Goal: Task Accomplishment & Management: Use online tool/utility

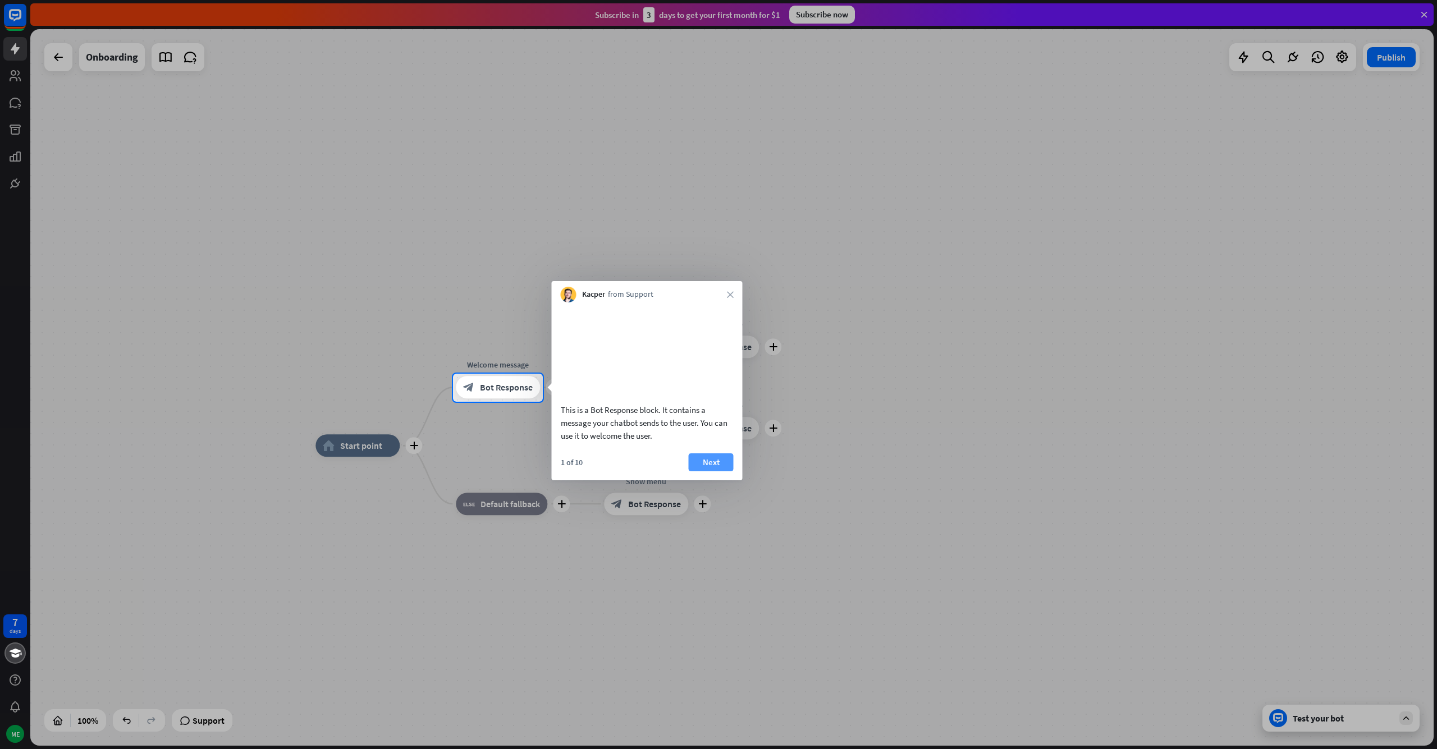
click at [726, 470] on button "Next" at bounding box center [711, 463] width 45 height 18
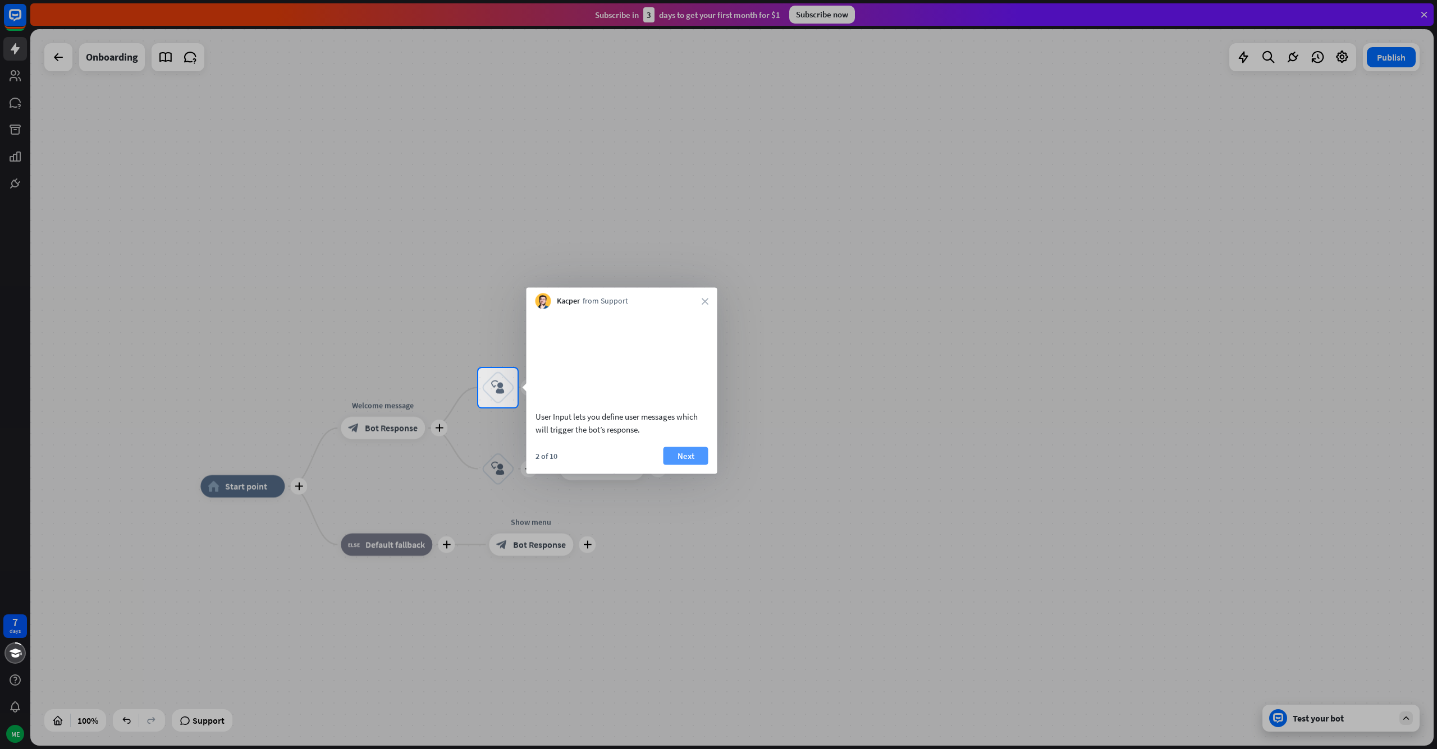
click at [688, 465] on button "Next" at bounding box center [685, 456] width 45 height 18
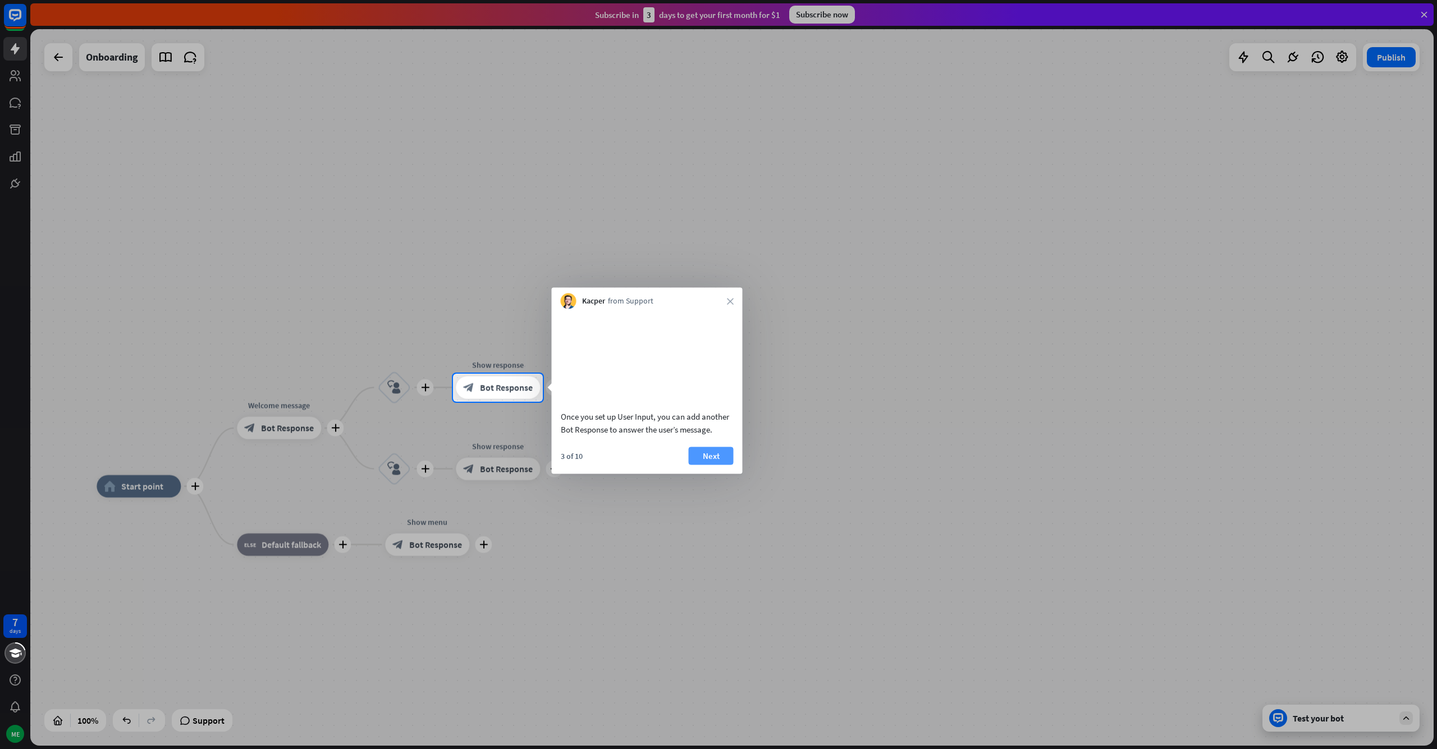
click at [712, 465] on button "Next" at bounding box center [711, 456] width 45 height 18
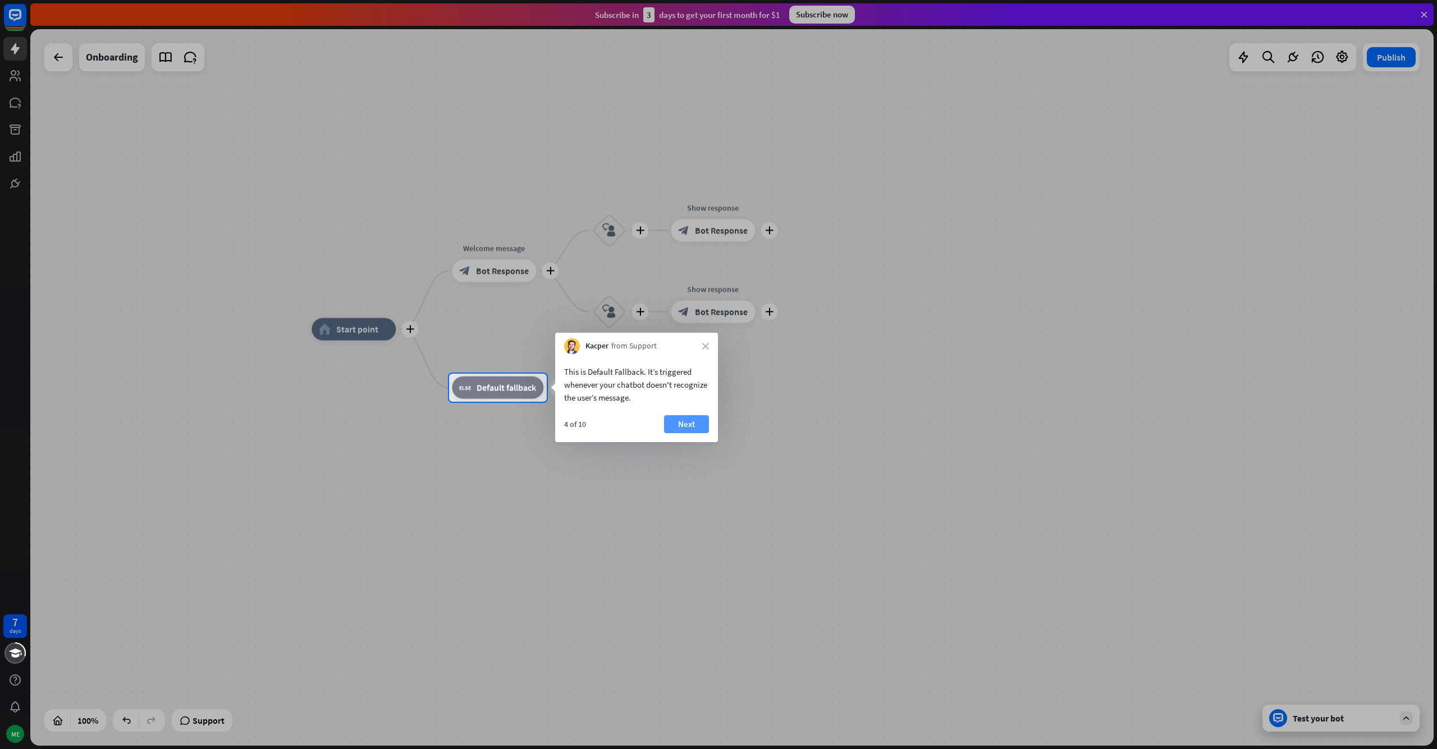
click at [676, 428] on button "Next" at bounding box center [686, 424] width 45 height 18
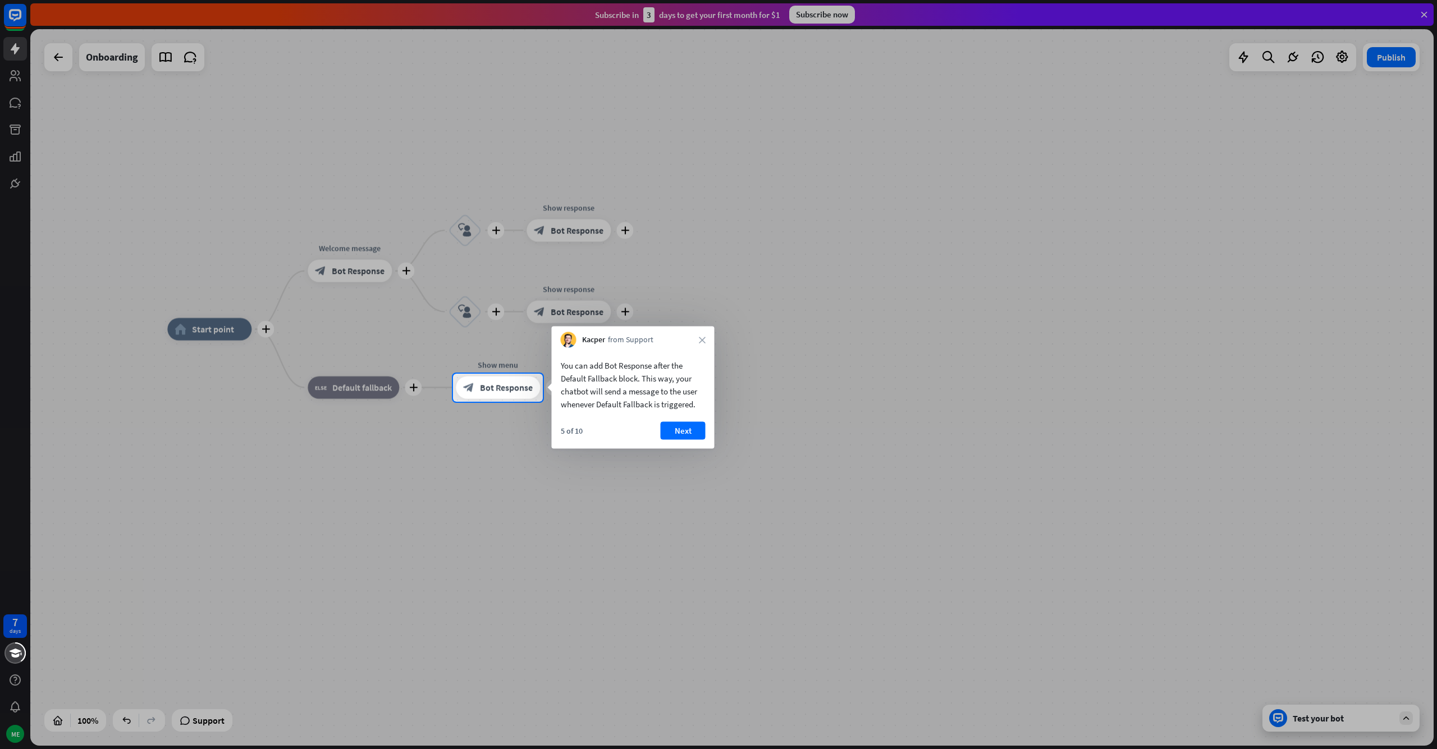
click at [679, 429] on button "Next" at bounding box center [683, 431] width 45 height 18
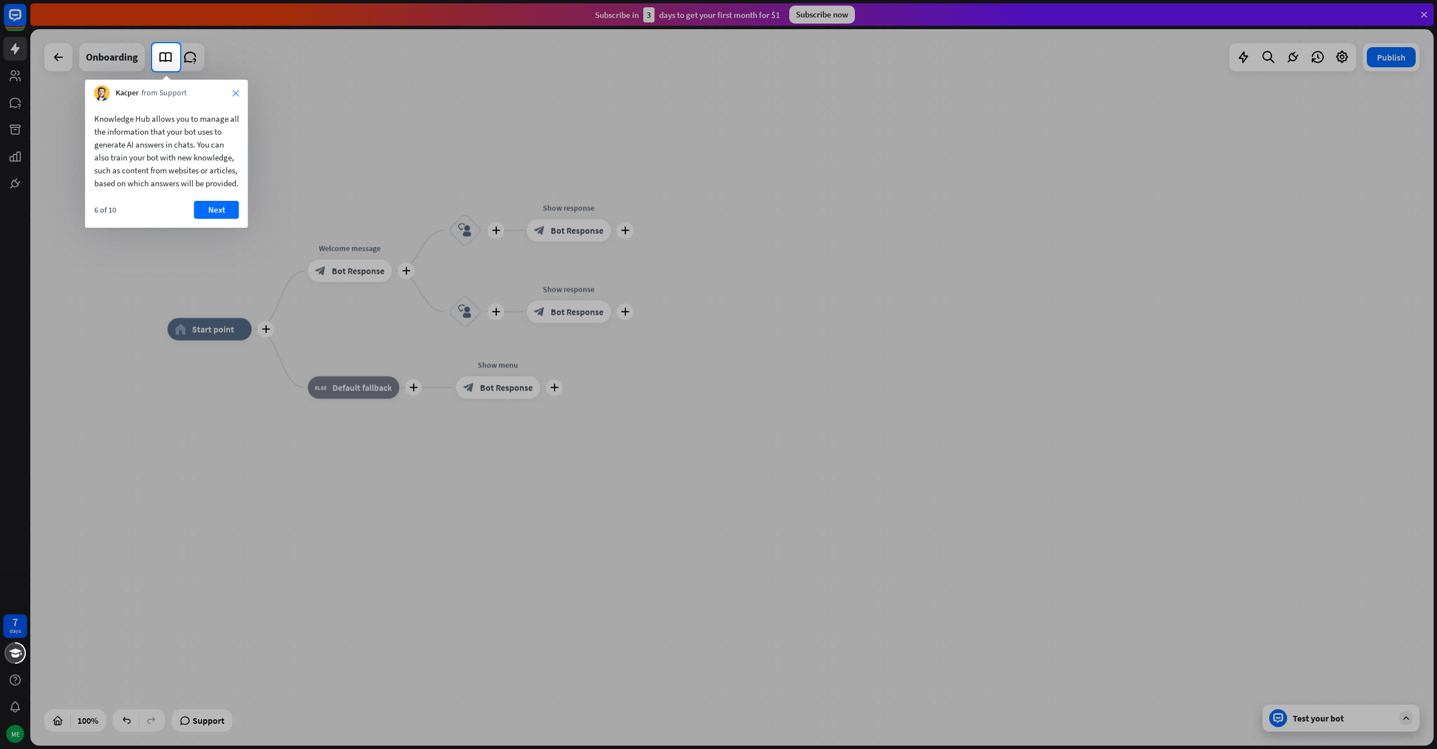
click at [232, 91] on icon "close" at bounding box center [235, 93] width 7 height 7
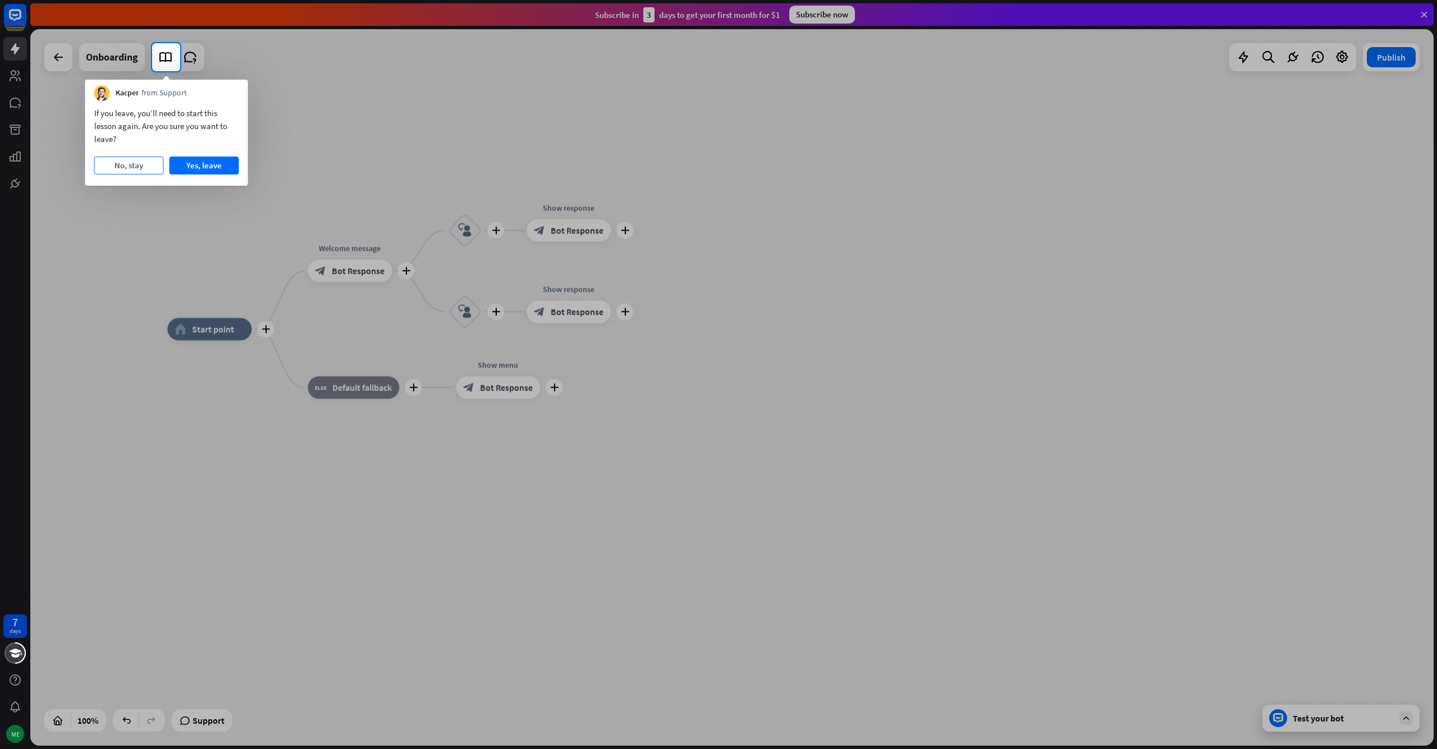
click at [153, 164] on button "No, stay" at bounding box center [129, 166] width 70 height 18
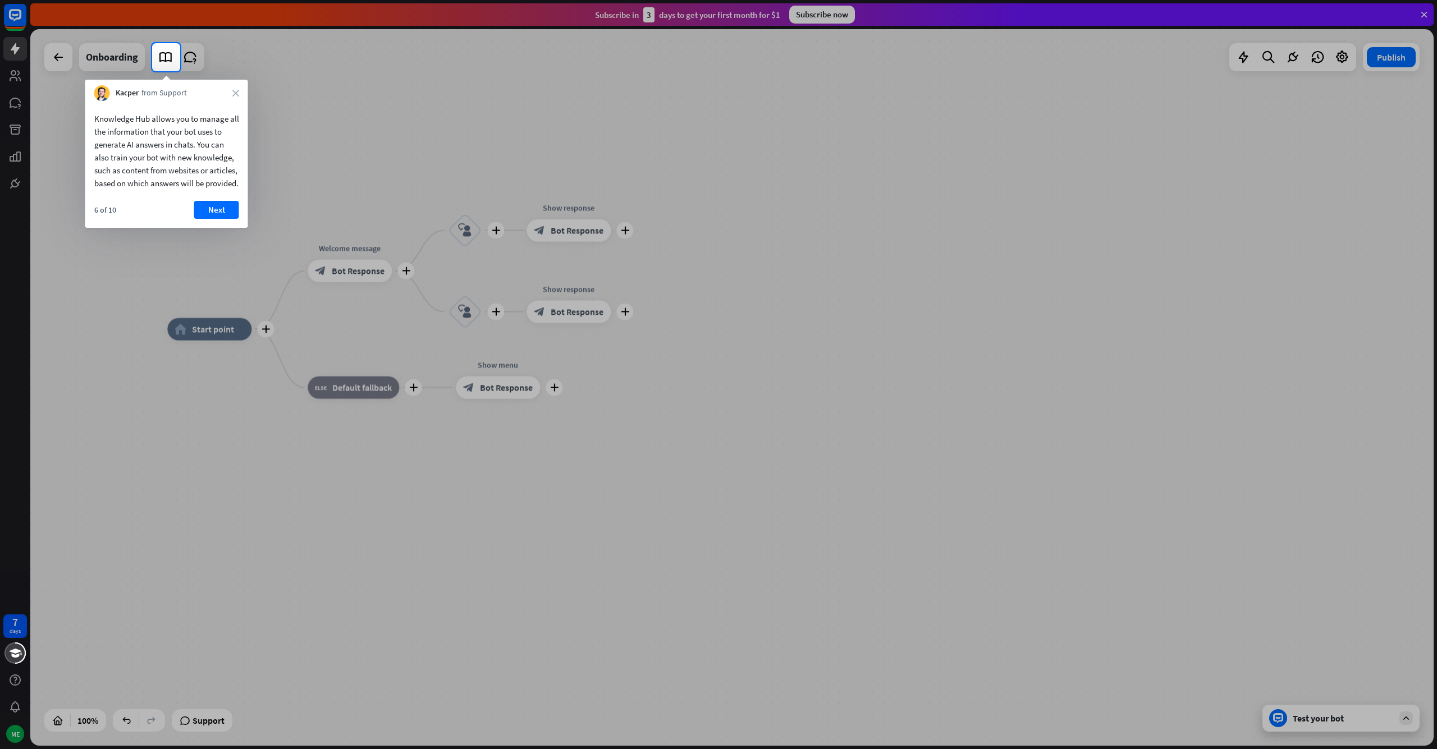
click at [239, 97] on div "Kacper from Support close" at bounding box center [166, 90] width 163 height 21
click at [238, 94] on icon "close" at bounding box center [235, 93] width 7 height 7
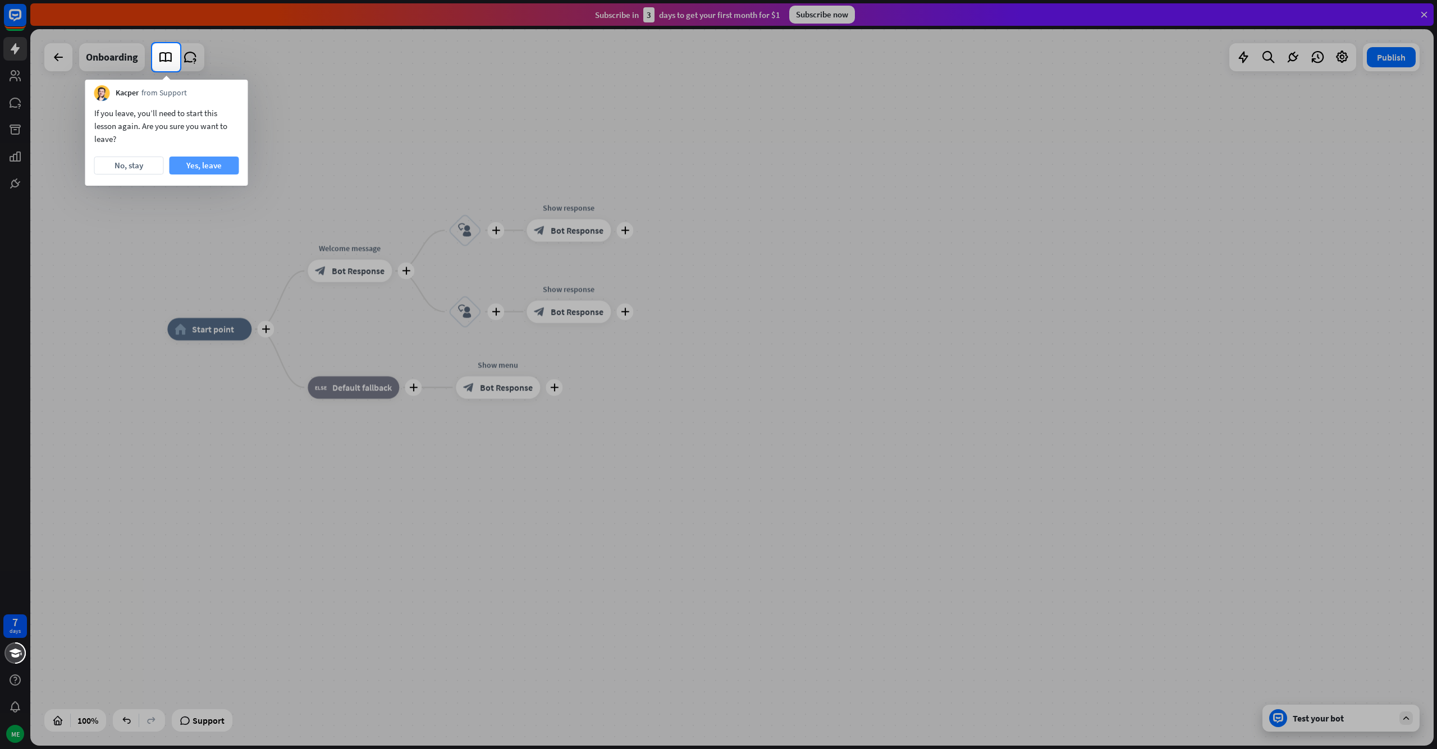
click at [199, 172] on button "Yes, leave" at bounding box center [205, 166] width 70 height 18
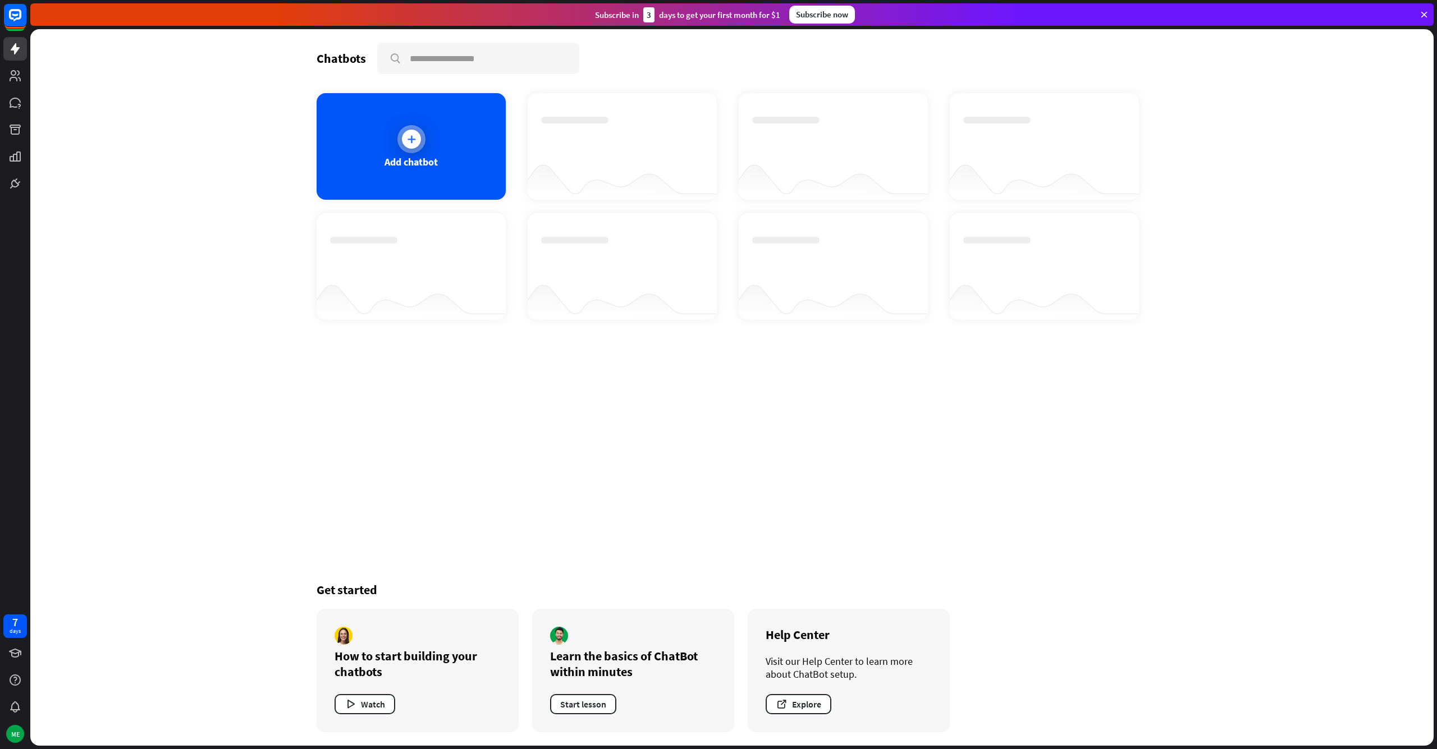
click at [390, 150] on div "Add chatbot" at bounding box center [411, 146] width 189 height 107
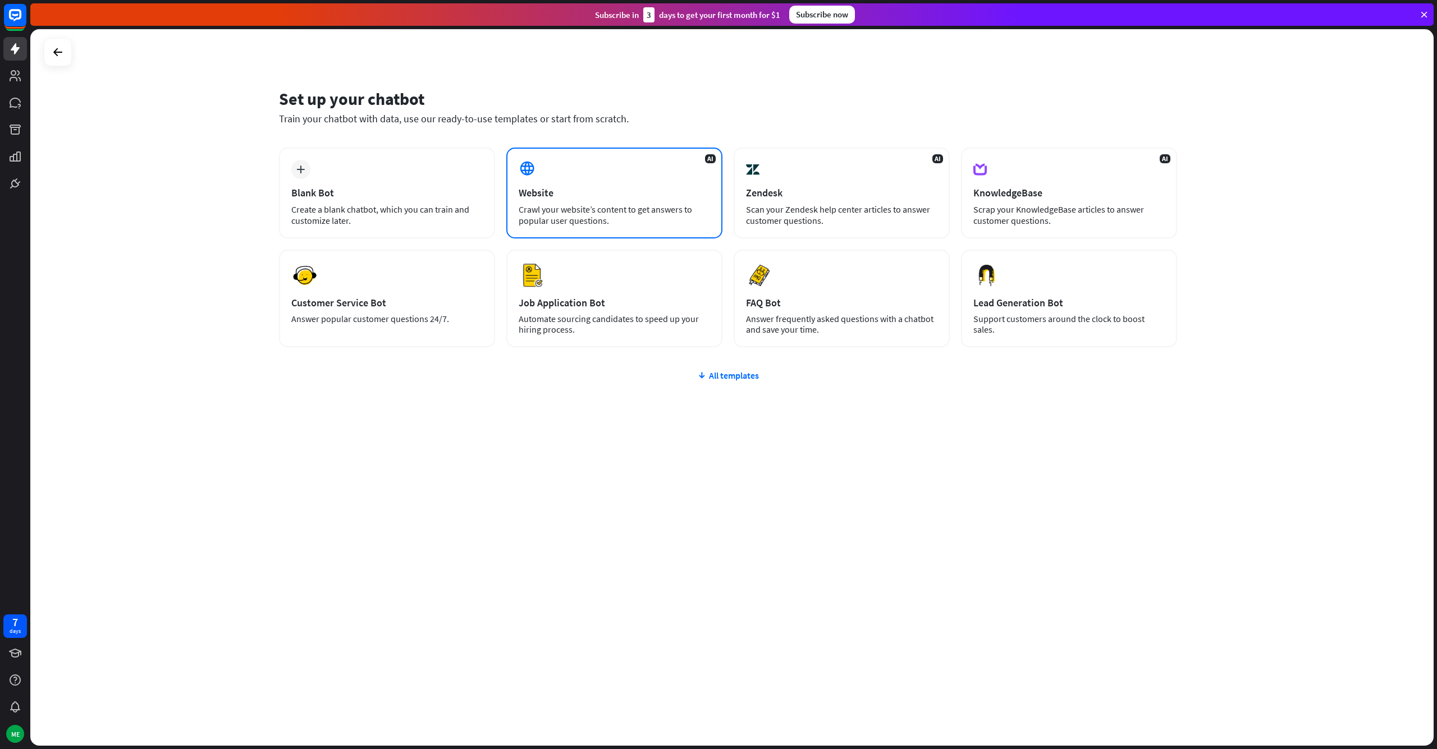
click at [596, 180] on div "AI Website Crawl your website’s content to get answers to popular user question…" at bounding box center [614, 193] width 216 height 91
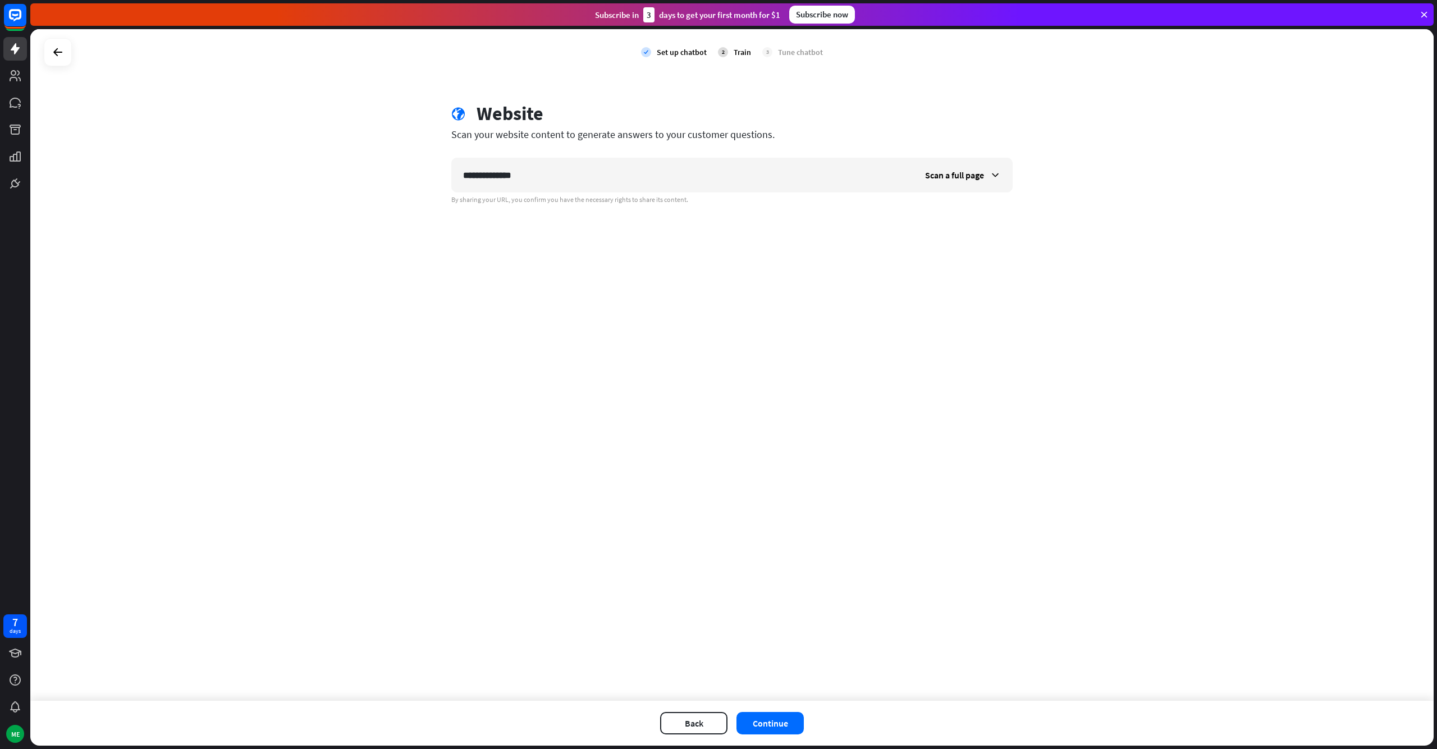
type input "**********"
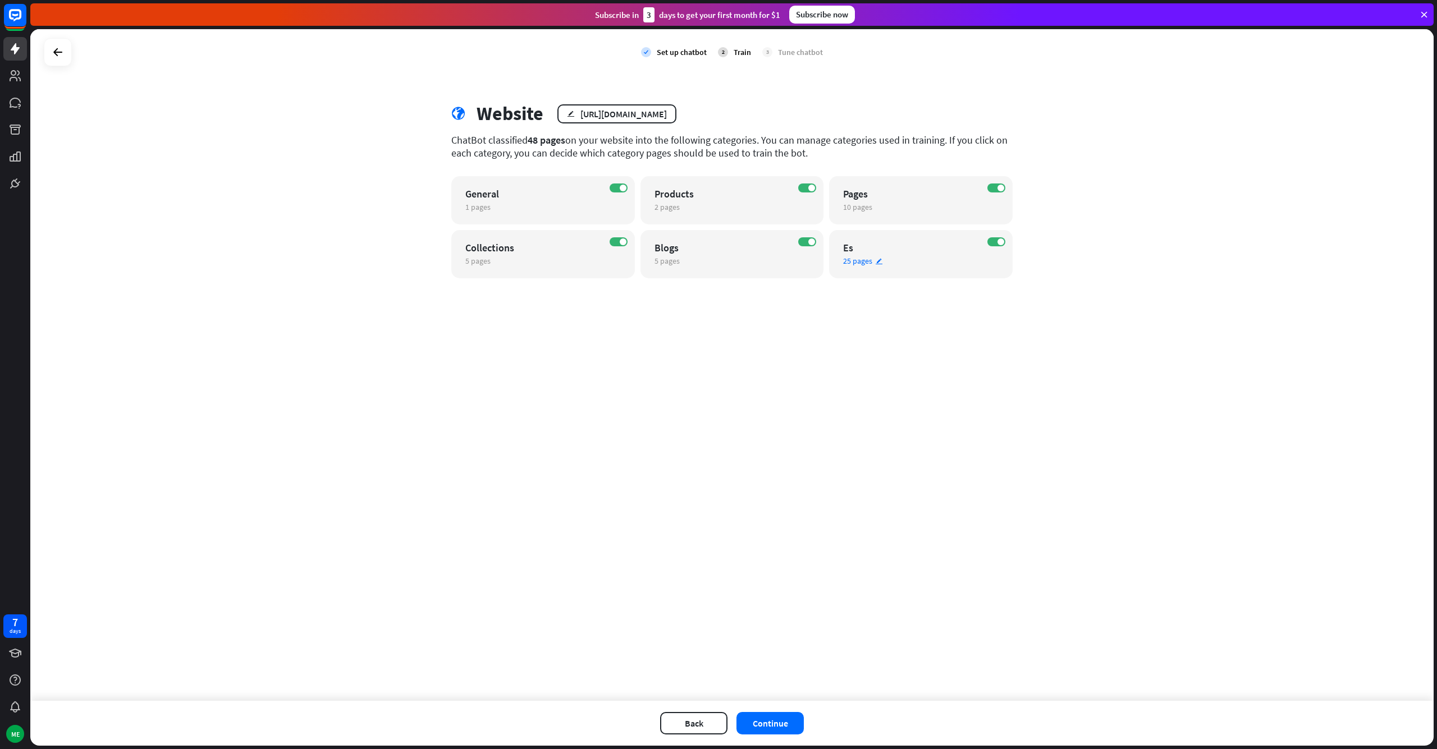
click at [877, 260] on icon "edit" at bounding box center [879, 261] width 8 height 7
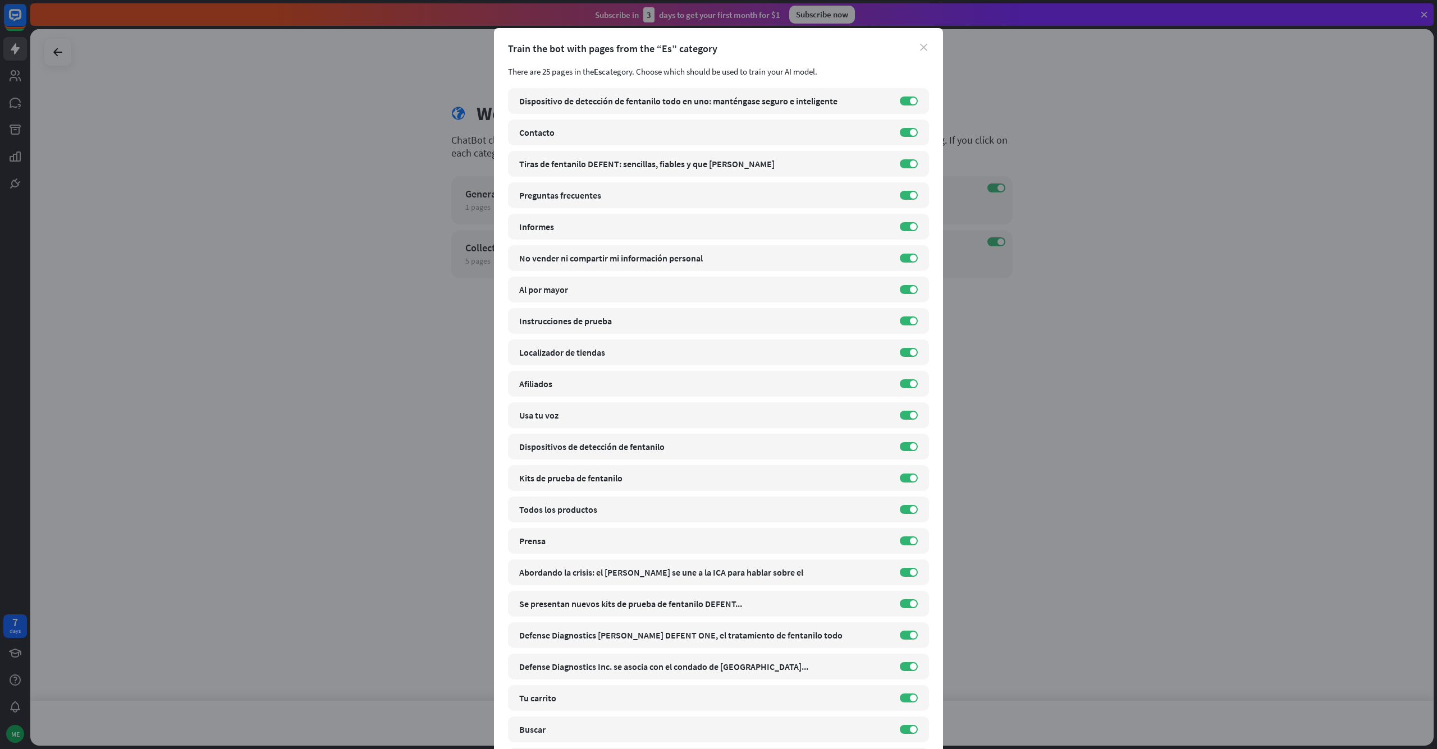
click at [924, 47] on icon "close" at bounding box center [923, 47] width 7 height 7
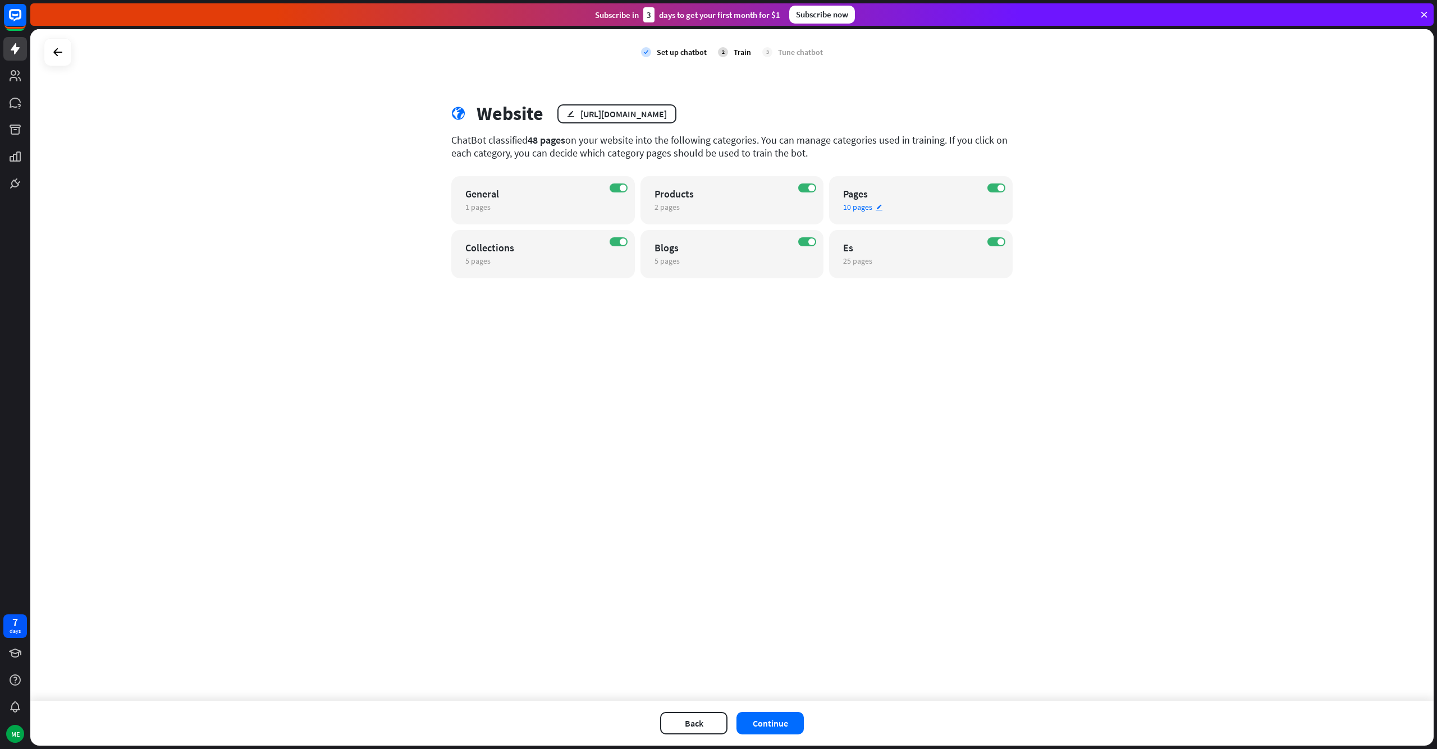
click at [869, 209] on span "10 pages" at bounding box center [857, 207] width 29 height 10
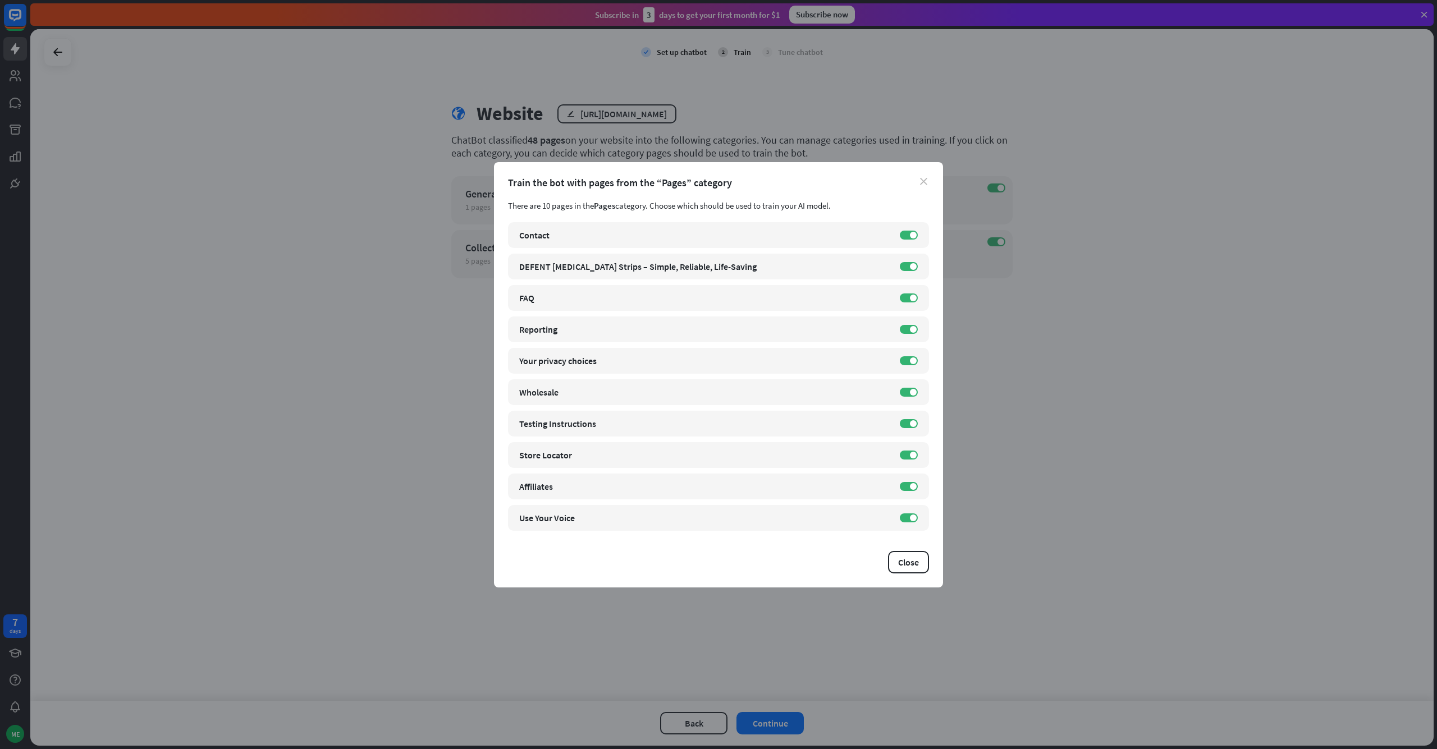
click at [923, 181] on icon "close" at bounding box center [923, 181] width 7 height 7
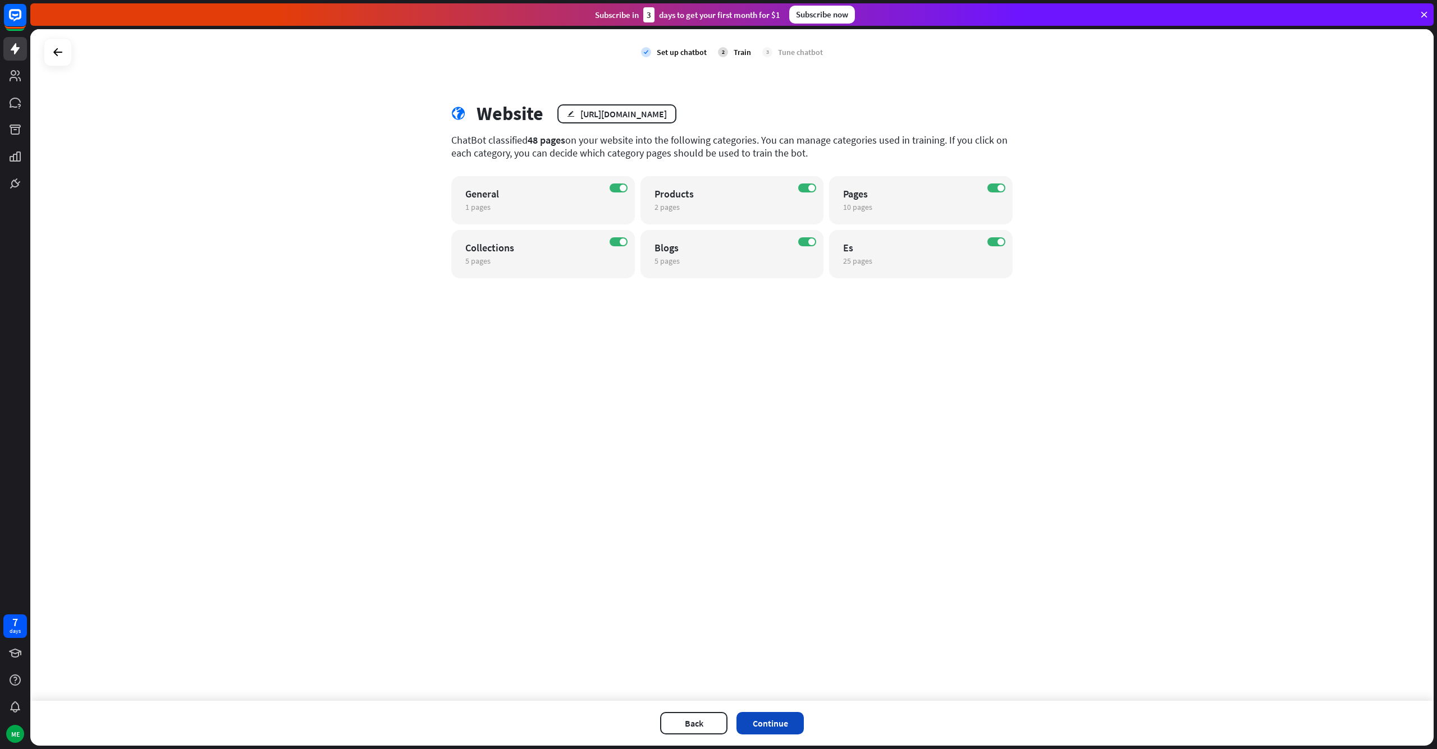
click at [794, 729] on button "Continue" at bounding box center [769, 723] width 67 height 22
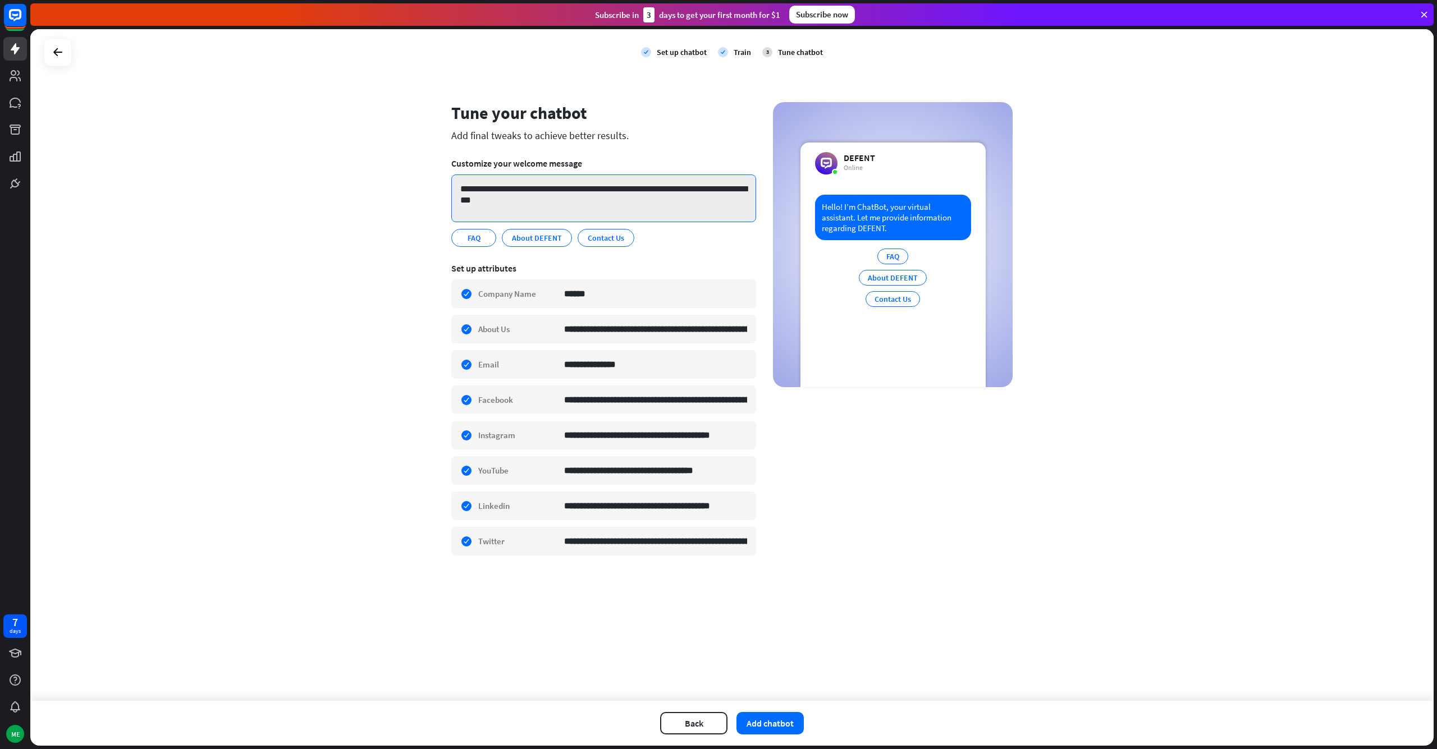
click at [520, 190] on textarea "**********" at bounding box center [603, 199] width 305 height 48
drag, startPoint x: 672, startPoint y: 194, endPoint x: 679, endPoint y: 194, distance: 6.2
click at [673, 194] on textarea "**********" at bounding box center [603, 199] width 305 height 48
click at [484, 201] on textarea "**********" at bounding box center [603, 199] width 305 height 48
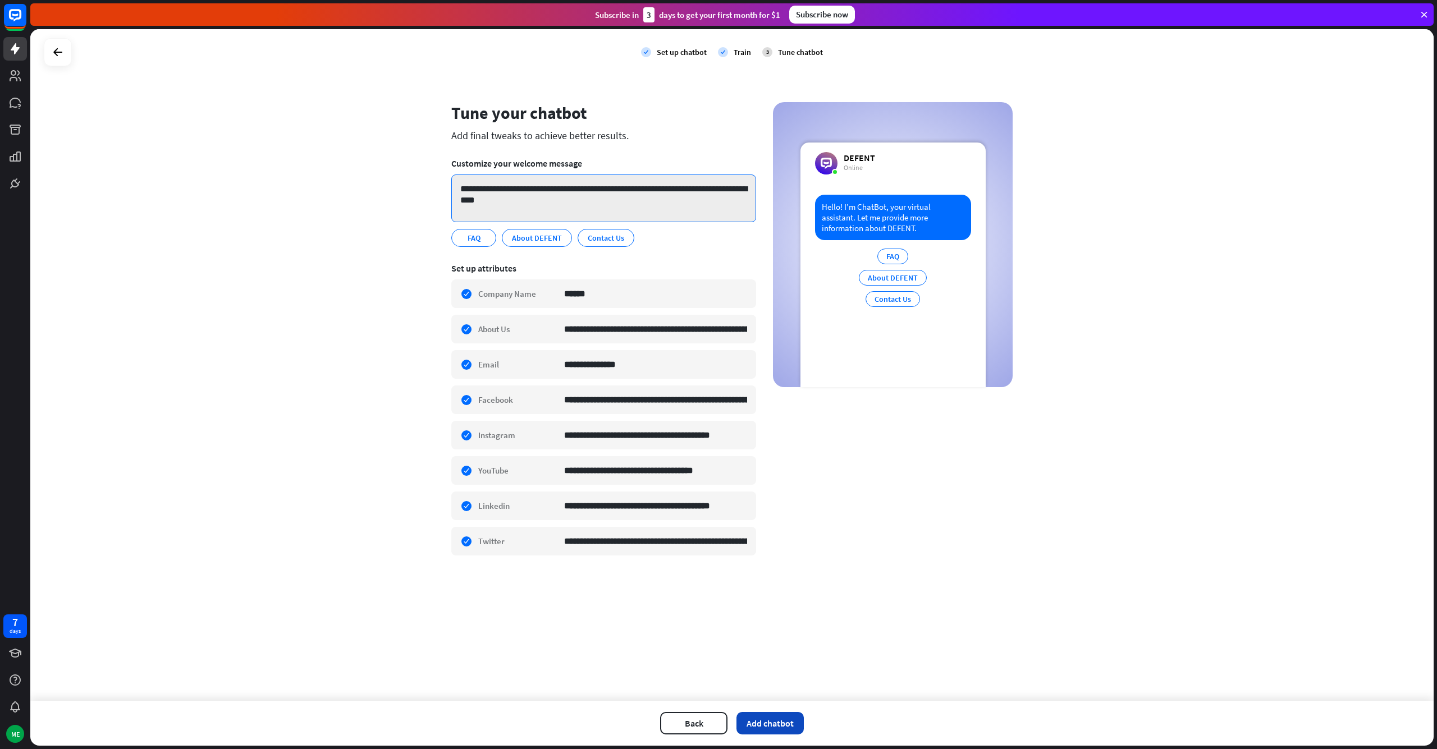
type textarea "**********"
click at [773, 716] on button "Add chatbot" at bounding box center [769, 723] width 67 height 22
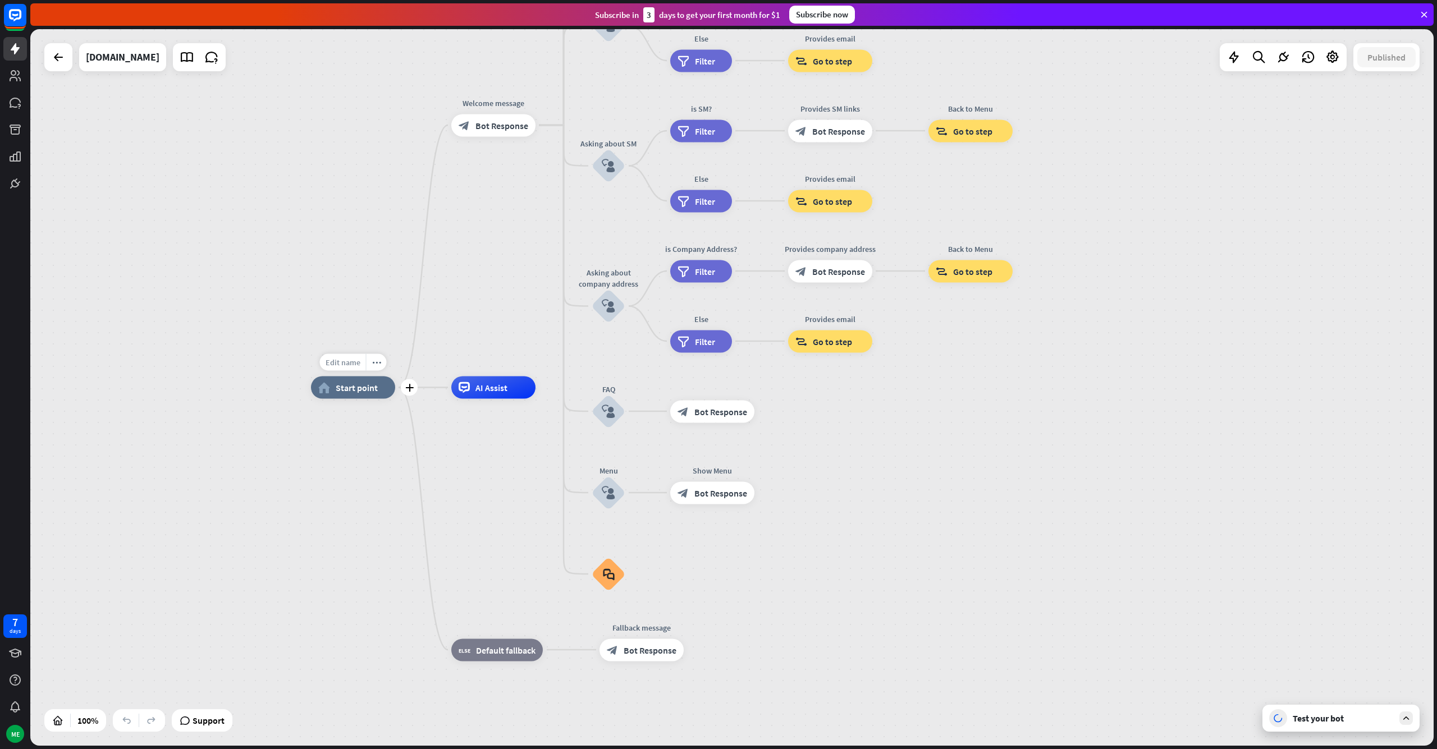
click at [342, 365] on span "Edit name" at bounding box center [343, 363] width 35 height 10
click at [352, 445] on div "home_2 Start point Welcome message block_bot_response Bot Response About us blo…" at bounding box center [1012, 746] width 1403 height 717
